Goal: Information Seeking & Learning: Learn about a topic

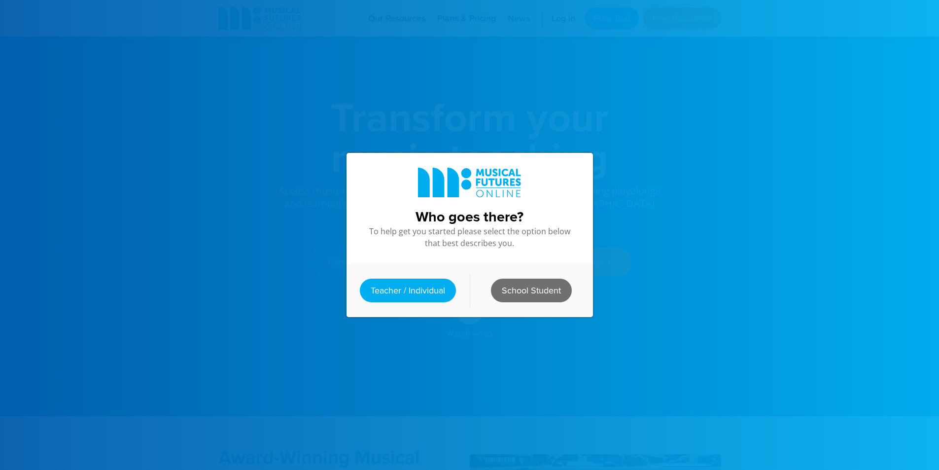
click at [501, 286] on link "School Student" at bounding box center [531, 290] width 81 height 24
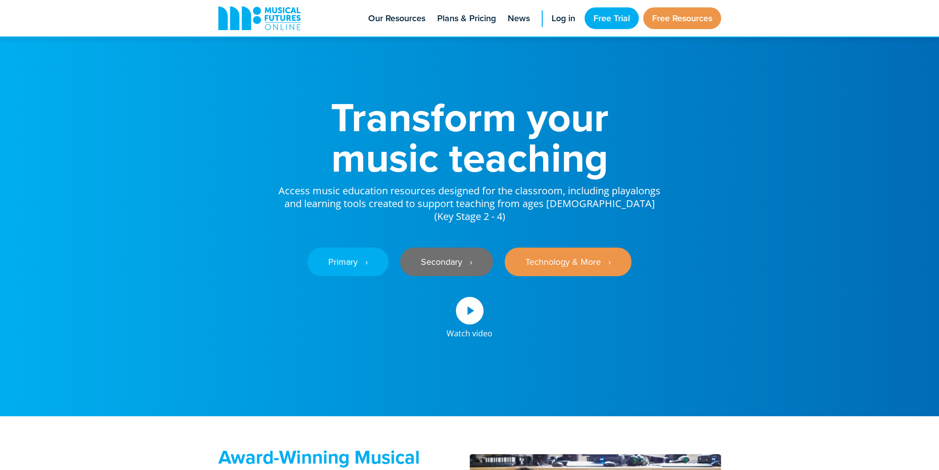
click at [429, 268] on link "Secondary ‎‏‏‎ ‎ ›" at bounding box center [446, 261] width 93 height 29
click at [442, 276] on link "Secondary ‎‏‏‎ ‎ ›" at bounding box center [446, 261] width 93 height 29
click at [466, 274] on link "Secondary ‎‏‏‎ ‎ ›" at bounding box center [446, 261] width 93 height 29
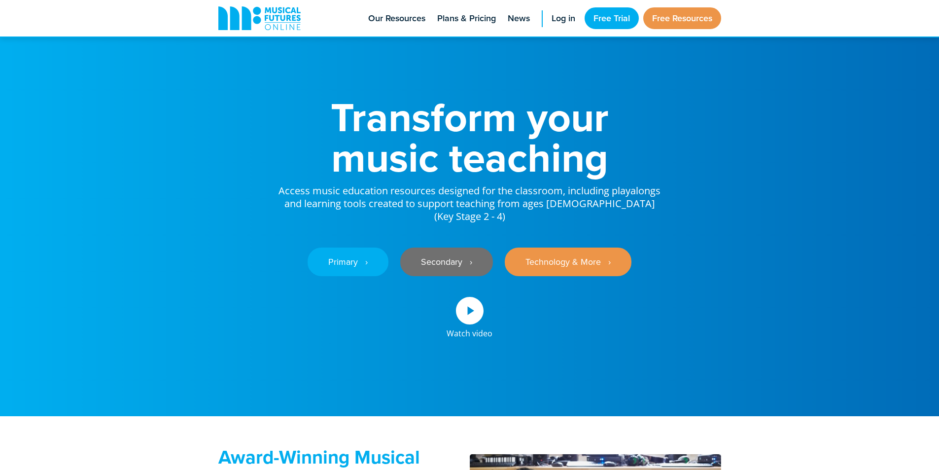
click at [450, 267] on link "Secondary ‎‏‏‎ ‎ ›" at bounding box center [446, 261] width 93 height 29
click at [567, 22] on span "Log in" at bounding box center [563, 18] width 24 height 13
click at [488, 273] on link "Secondary ‎‏‏‎ ‎ ›" at bounding box center [446, 261] width 93 height 29
click at [673, 373] on div "Transform your music teaching Access music education resources designed for the…" at bounding box center [469, 208] width 522 height 416
